Goal: Transaction & Acquisition: Purchase product/service

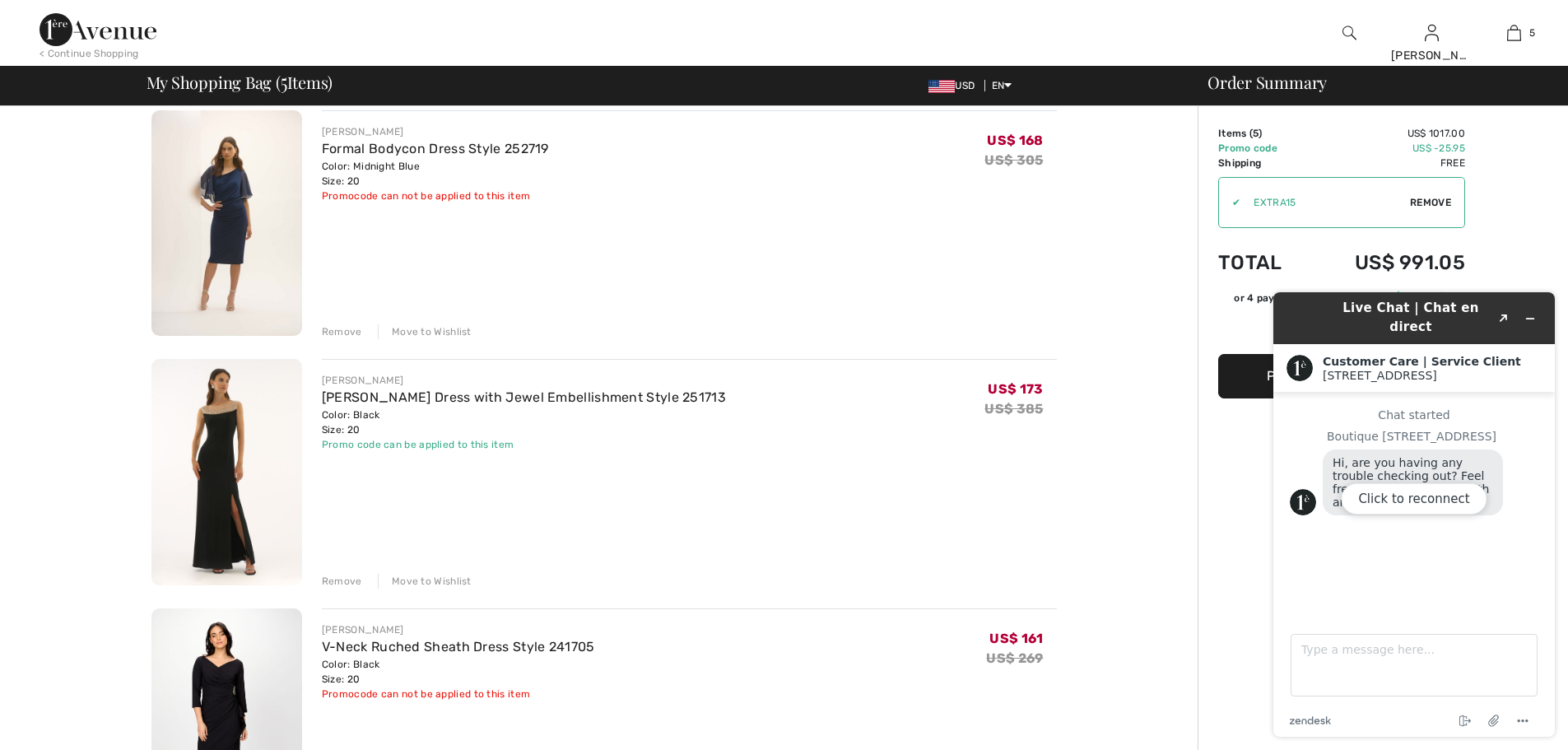
scroll to position [658, 0]
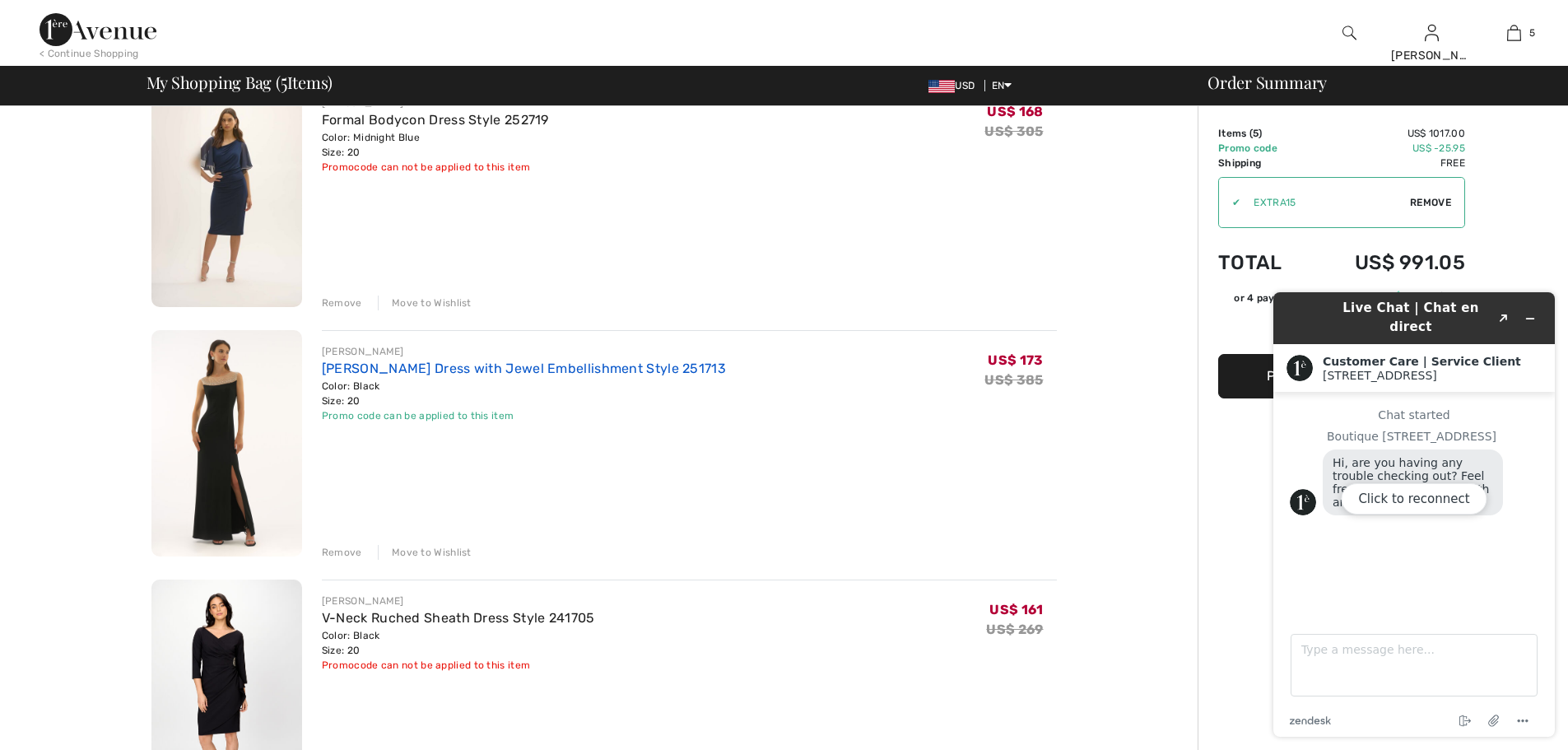
click at [586, 368] on link "[PERSON_NAME] Dress with Jewel Embellishment Style 251713" at bounding box center [524, 368] width 404 height 16
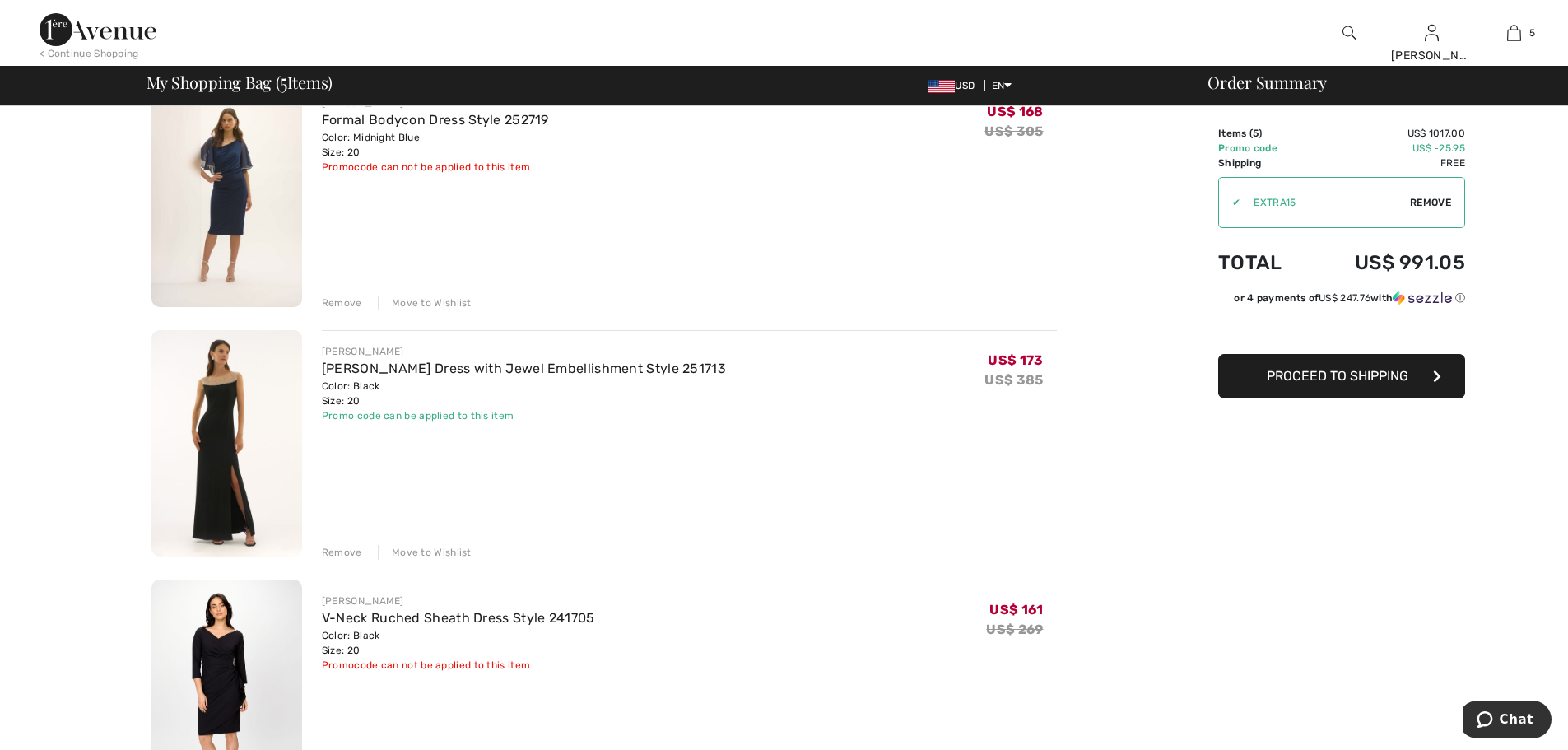
click at [1362, 380] on span "Proceed to Shipping" at bounding box center [1337, 375] width 141 height 16
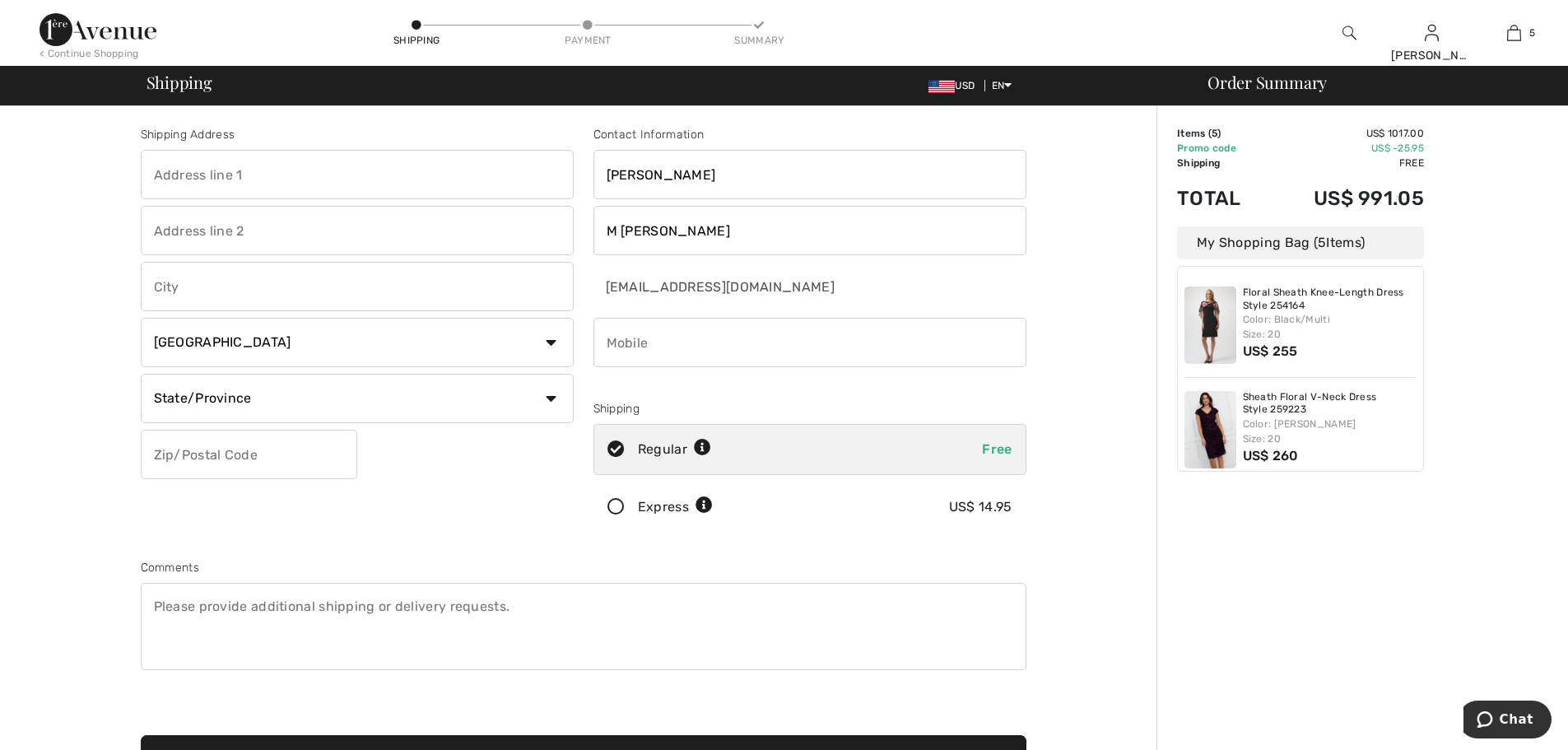
click at [353, 182] on input "text" at bounding box center [357, 174] width 433 height 49
type input "63 Lantern Hill Dr"
type input "Cranston"
click at [550, 341] on select "Country Canada United States Afghanistan Aland Islands Albania Algeria American…" at bounding box center [357, 342] width 433 height 49
select select "US"
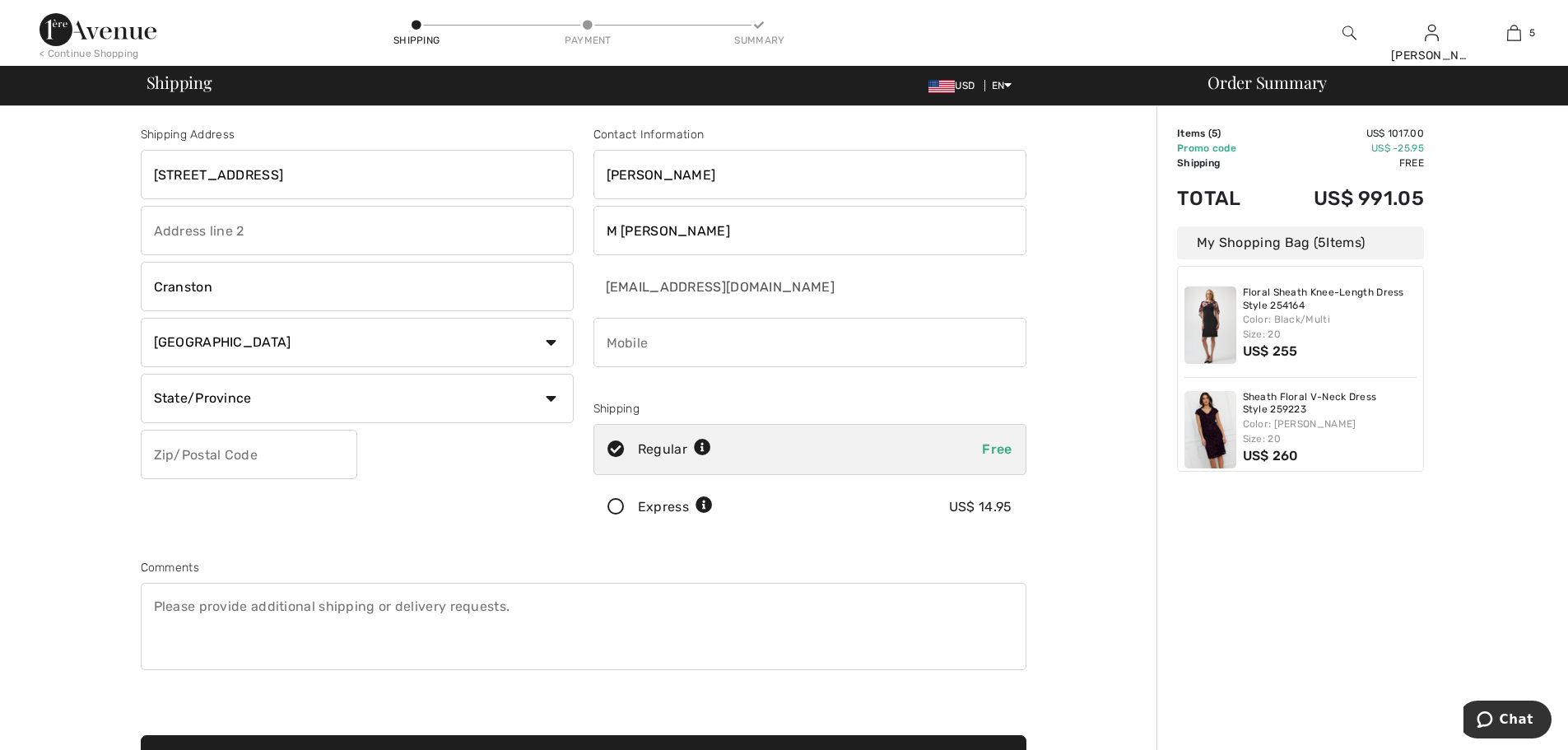
click at [140, 318] on select "Country Canada United States Afghanistan Aland Islands Albania Algeria American…" at bounding box center [357, 342] width 433 height 49
click at [554, 399] on select "State/Province Alabama Alaska American Samoa Arizona Arkansas California Colora…" at bounding box center [357, 398] width 433 height 49
select select "RI"
click at [140, 374] on select "State/Province Alabama Alaska American Samoa Arizona Arkansas California Colora…" at bounding box center [357, 398] width 433 height 49
click at [256, 449] on input "text" at bounding box center [248, 454] width 217 height 49
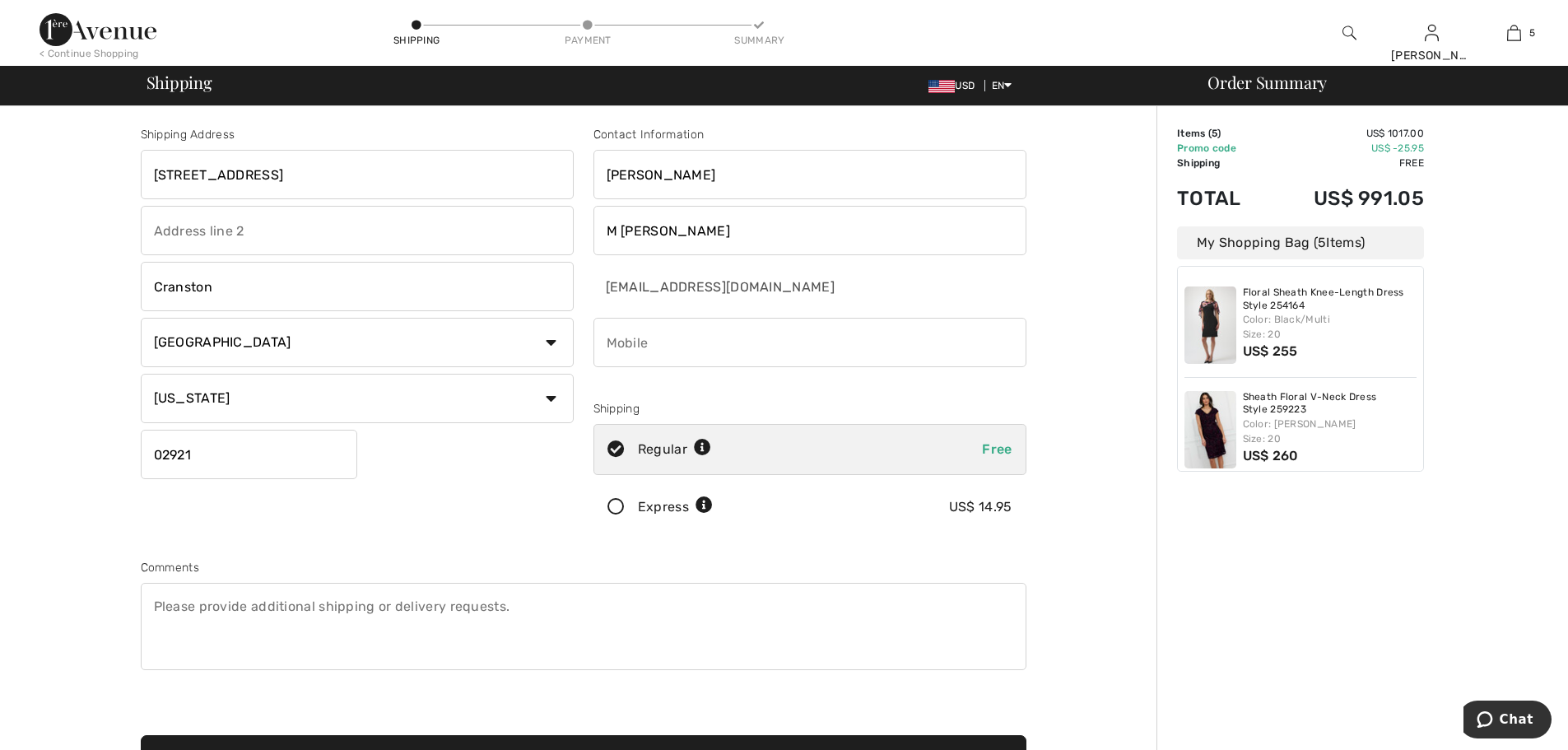
type input "02921"
click at [671, 343] on input "phone" at bounding box center [810, 342] width 433 height 49
type input "4015239914"
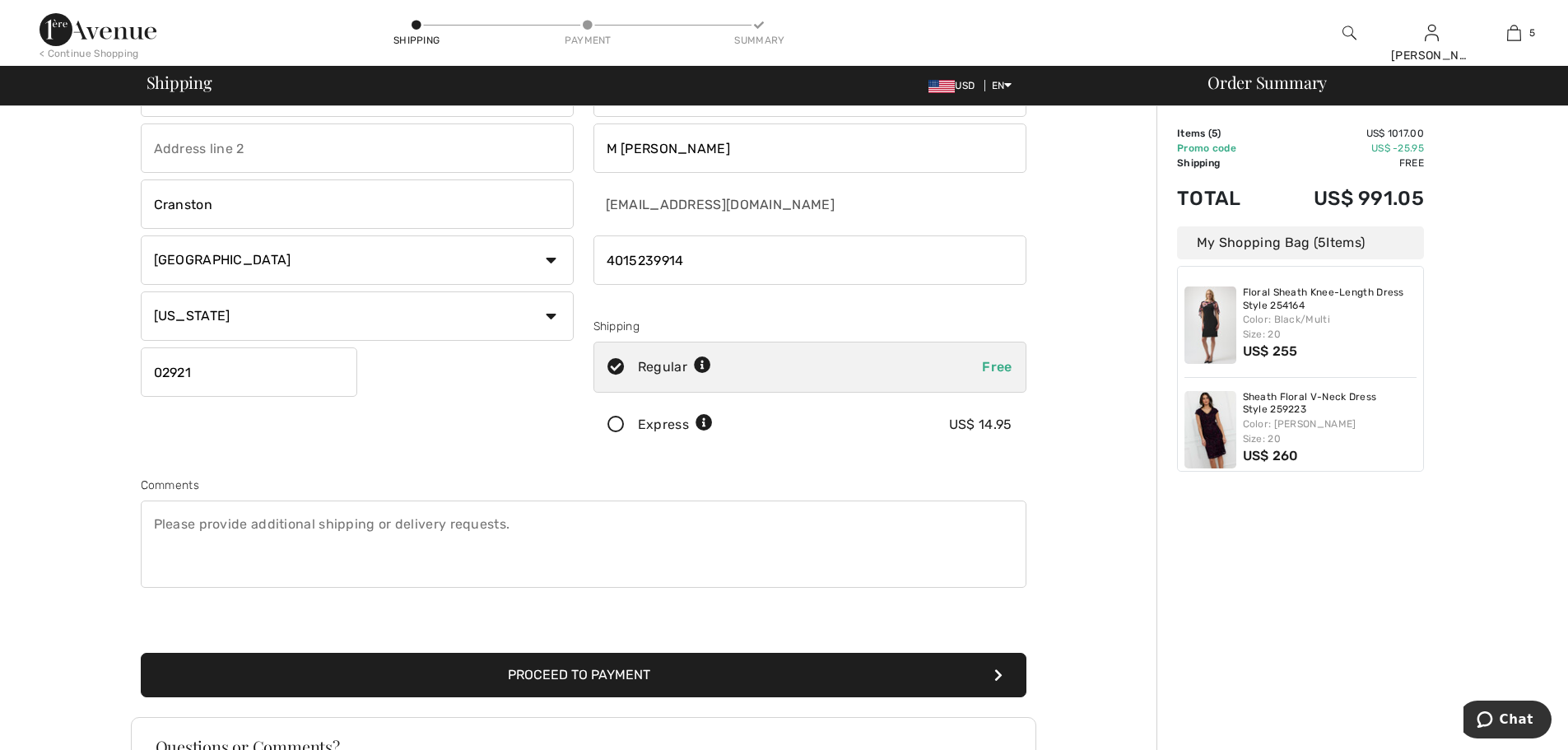
click at [702, 364] on icon at bounding box center [702, 365] width 18 height 18
click at [702, 421] on icon at bounding box center [704, 423] width 18 height 18
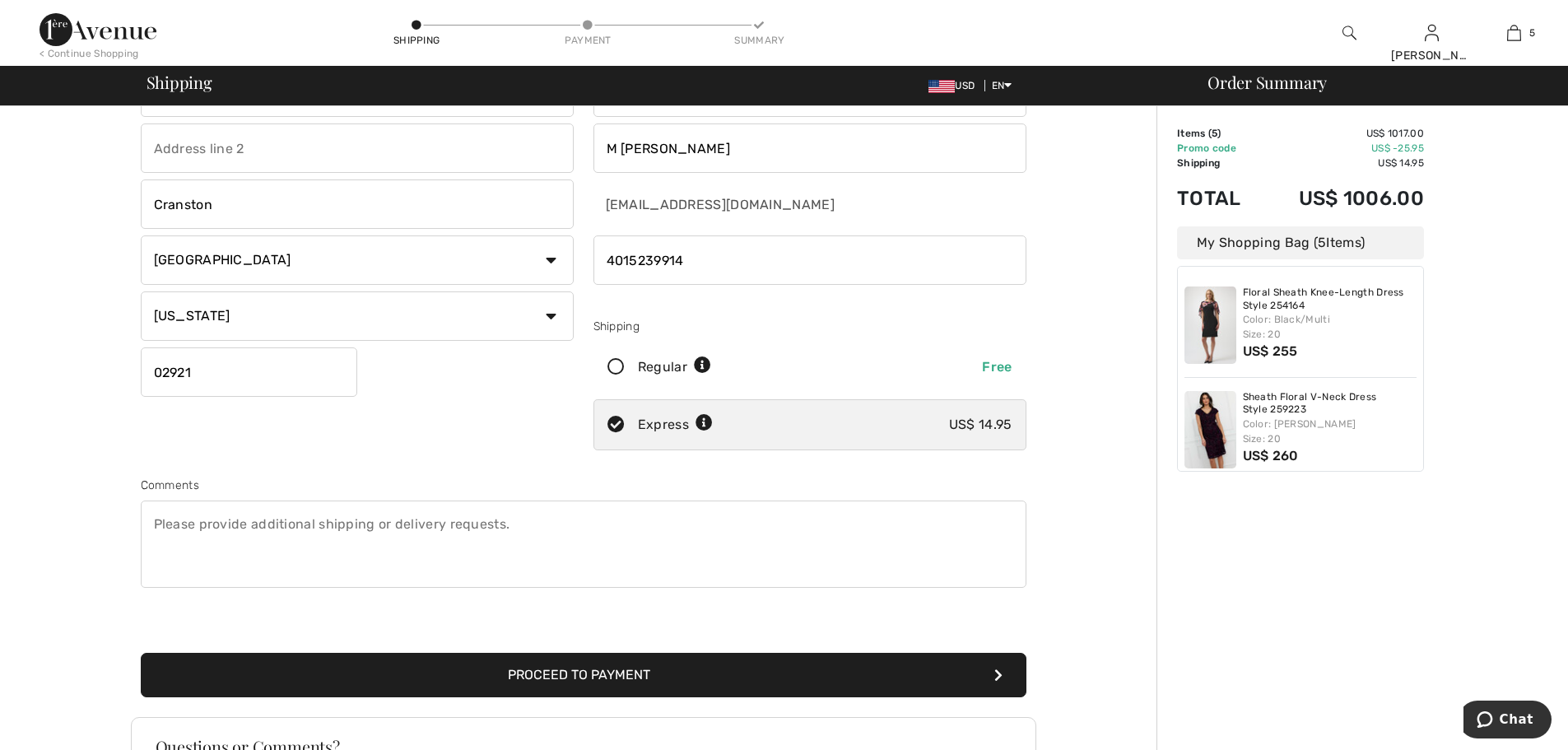
click at [704, 362] on icon at bounding box center [702, 365] width 18 height 18
radio input "true"
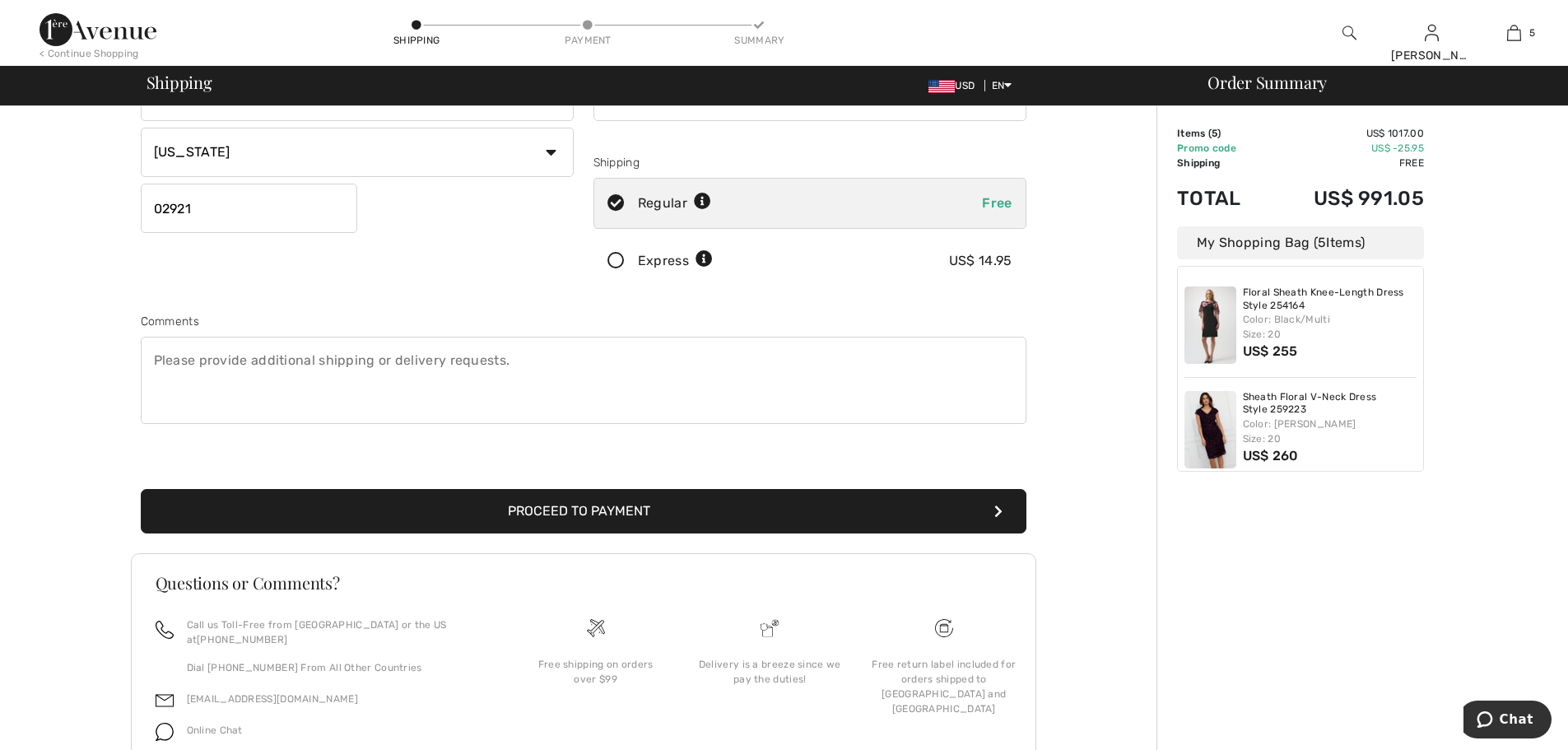
scroll to position [247, 0]
click at [549, 355] on textarea at bounding box center [583, 380] width 886 height 87
click at [626, 502] on button "Proceed to Payment" at bounding box center [583, 510] width 886 height 44
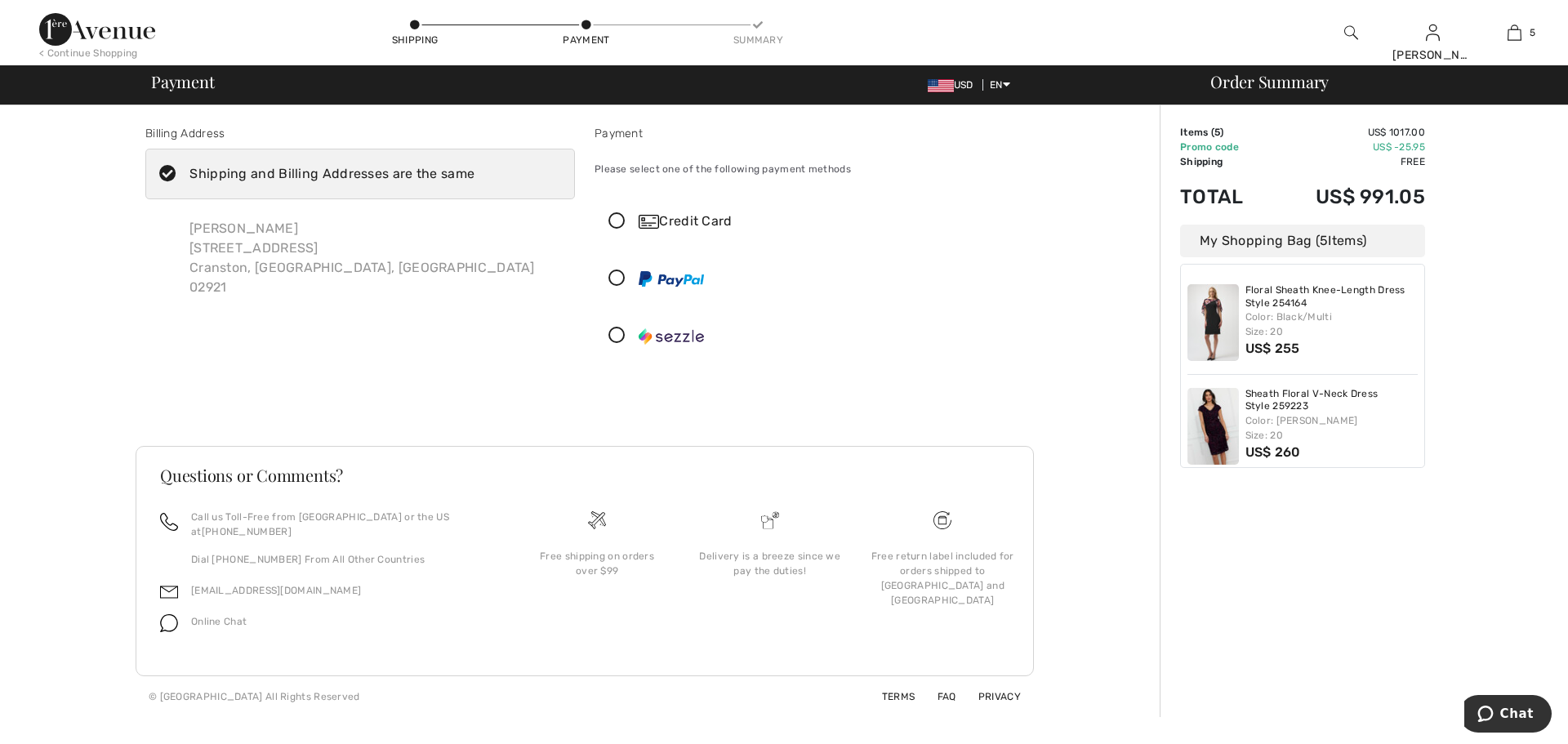
click at [699, 219] on div "Credit Card" at bounding box center [825, 221] width 374 height 20
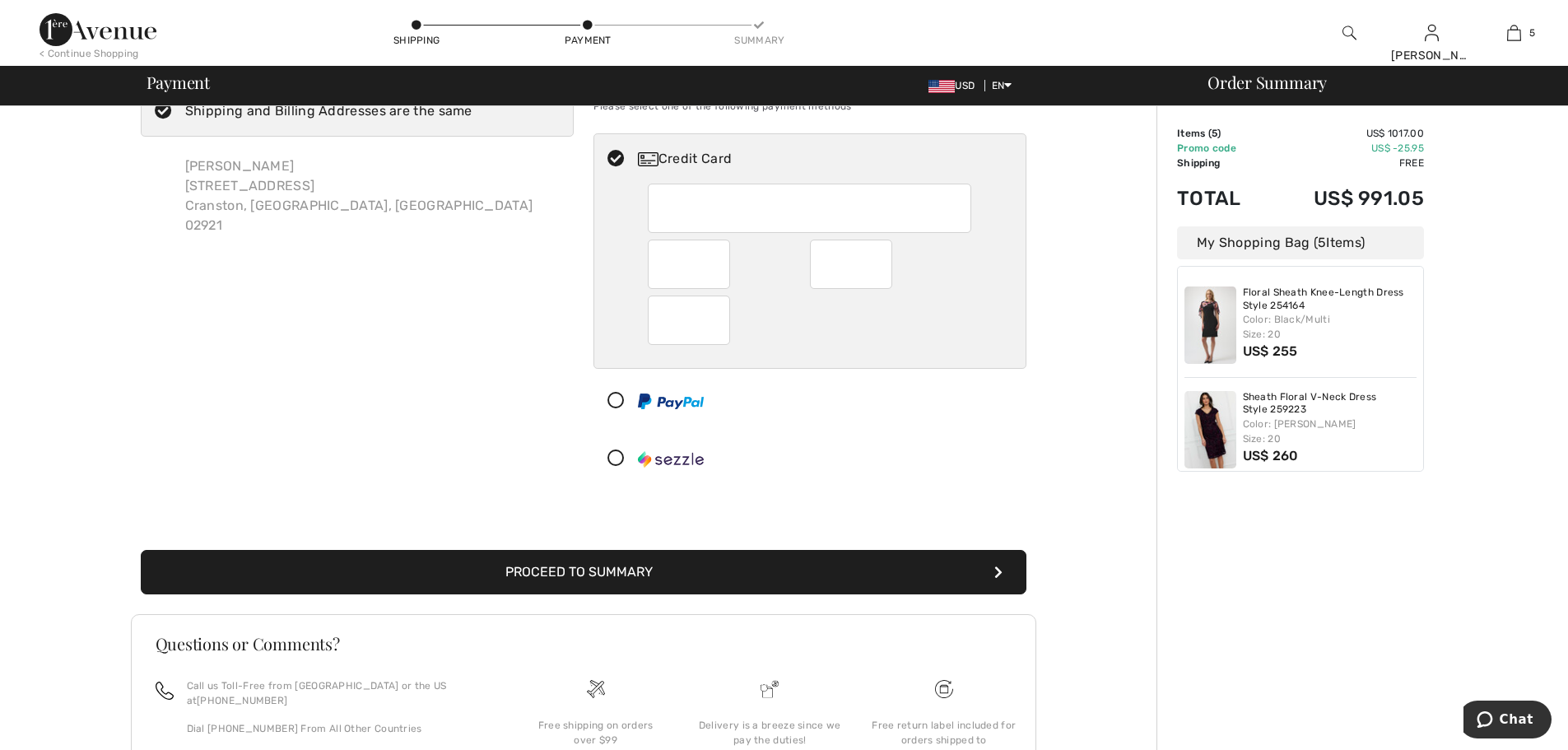
scroll to position [165, 0]
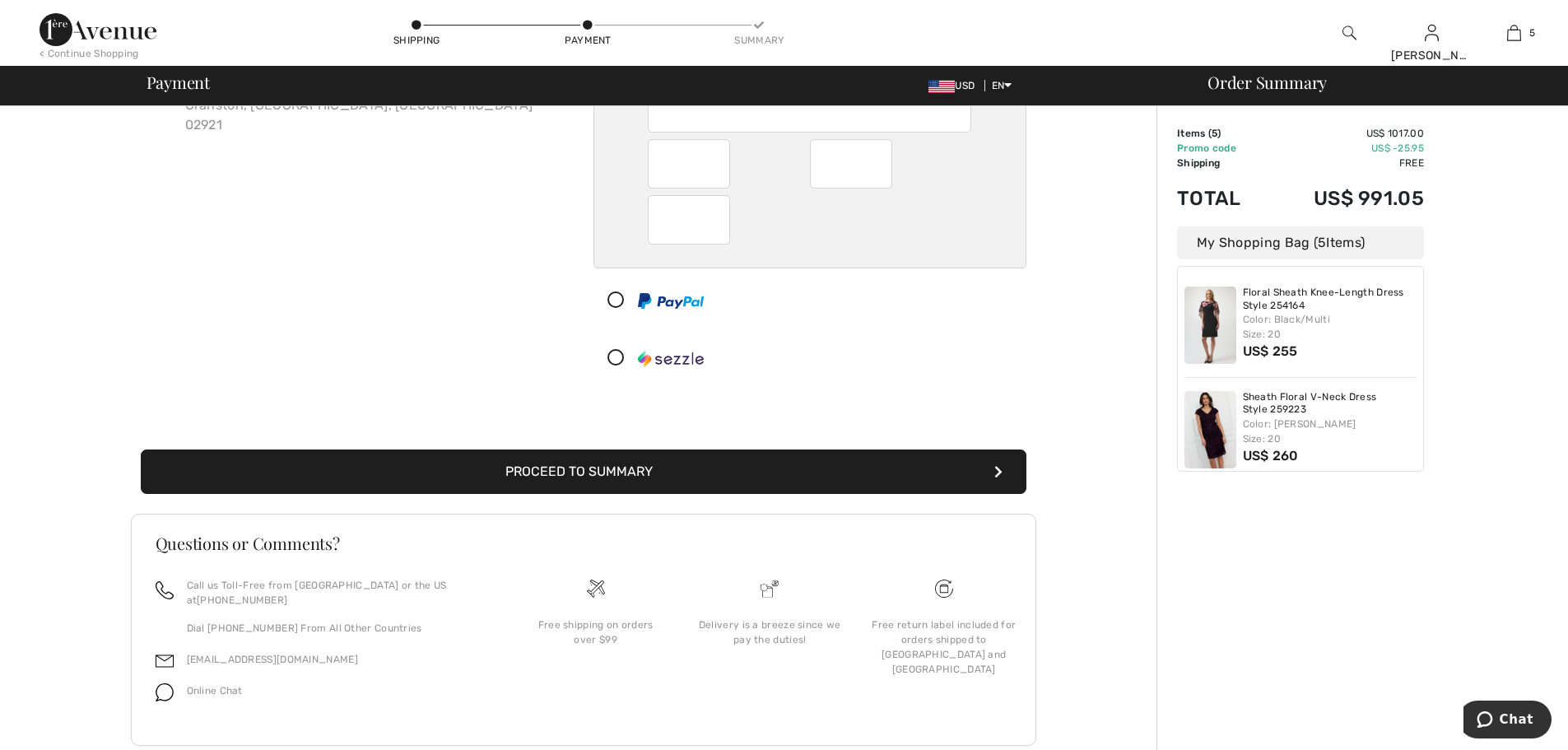
click at [636, 477] on button "Proceed to Summary" at bounding box center [583, 471] width 886 height 44
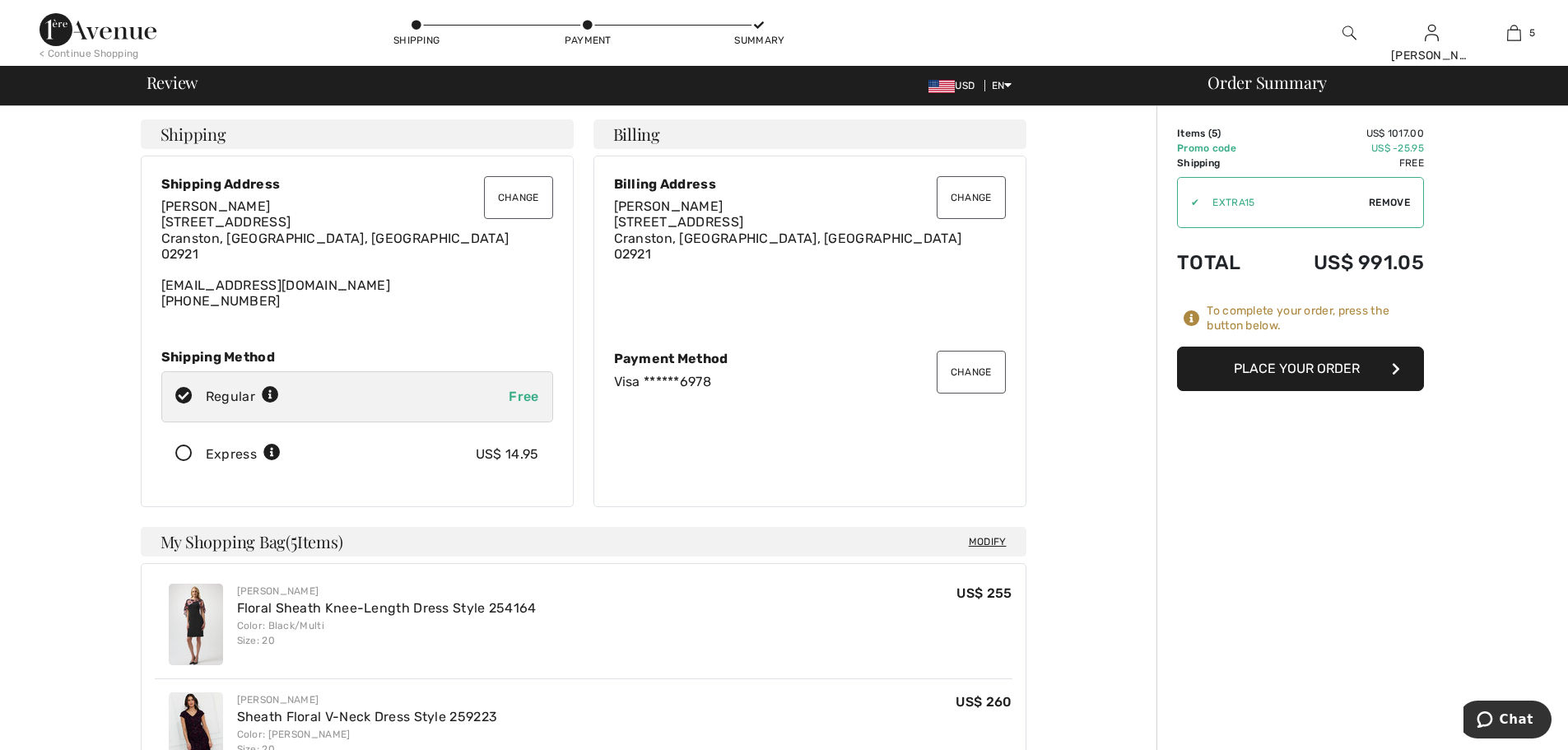
click at [1304, 370] on button "Place Your Order" at bounding box center [1300, 368] width 247 height 44
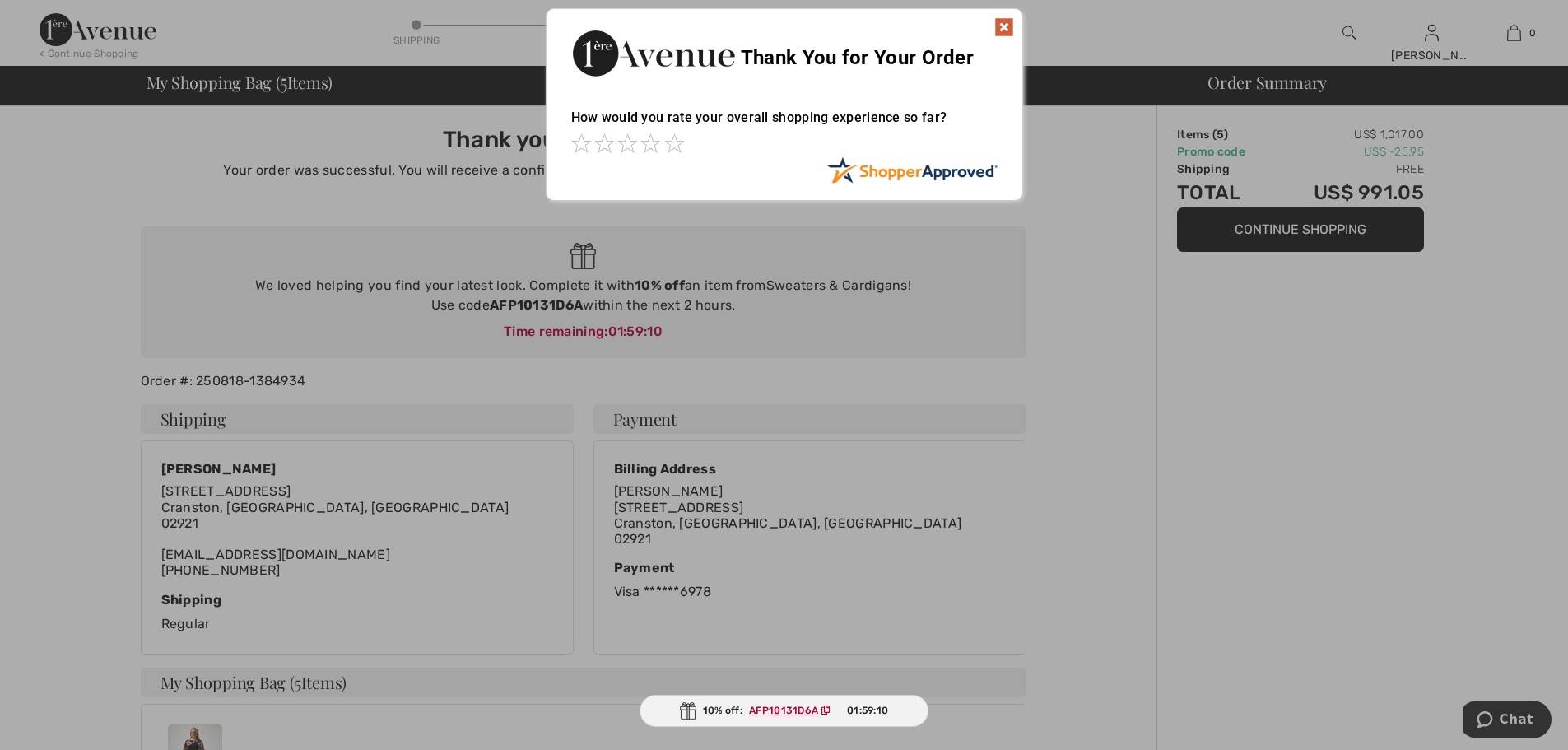
click at [1009, 21] on img at bounding box center [1004, 28] width 20 height 20
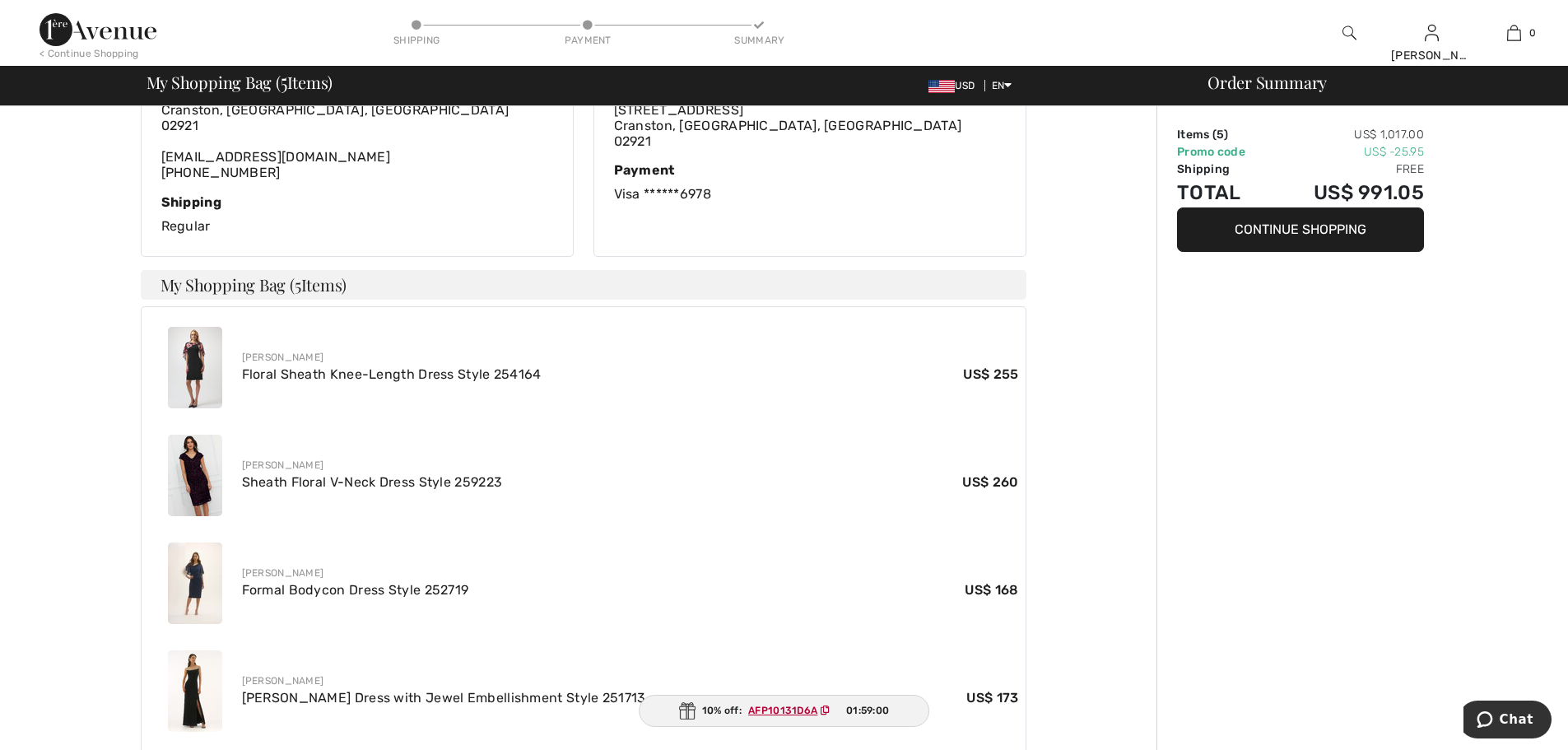
scroll to position [247, 0]
